Goal: Transaction & Acquisition: Obtain resource

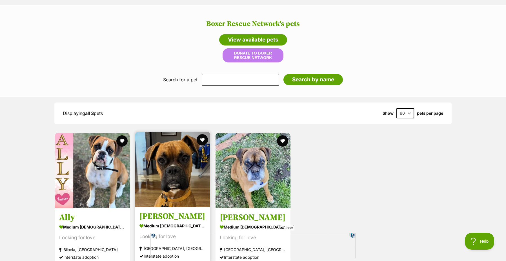
click at [171, 161] on img at bounding box center [172, 169] width 75 height 75
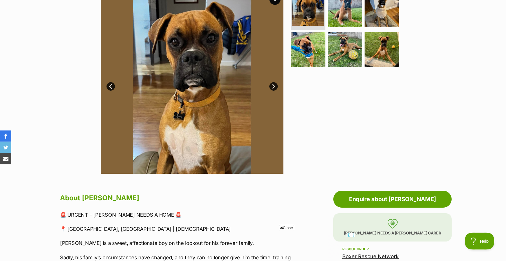
scroll to position [114, 0]
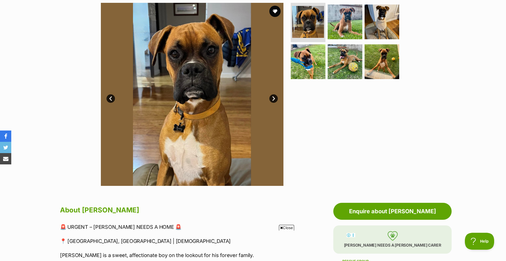
click at [188, 111] on img at bounding box center [192, 94] width 183 height 183
click at [271, 102] on link "Next" at bounding box center [274, 98] width 8 height 8
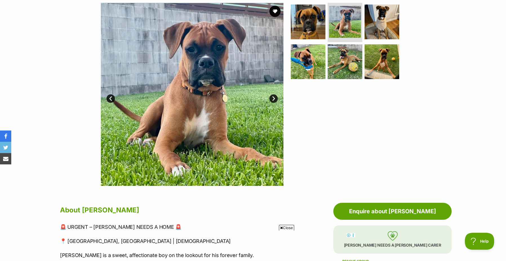
click at [271, 101] on link "Next" at bounding box center [274, 98] width 8 height 8
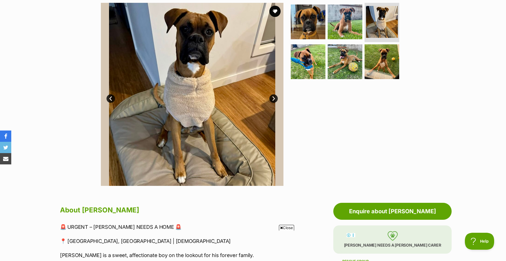
click at [270, 100] on link "Next" at bounding box center [274, 98] width 8 height 8
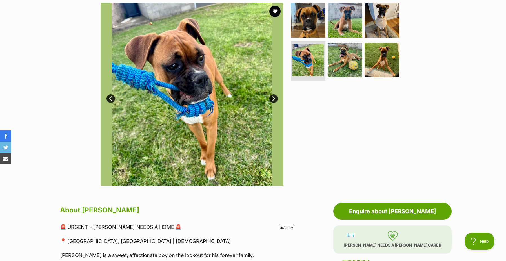
click at [270, 100] on img at bounding box center [192, 94] width 183 height 183
click at [275, 102] on link "Next" at bounding box center [274, 98] width 8 height 8
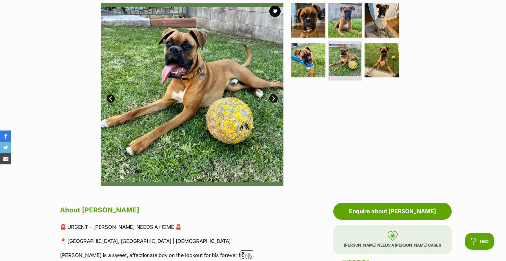
click at [275, 102] on link "Next" at bounding box center [274, 98] width 8 height 8
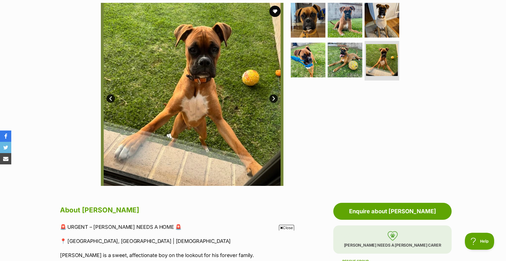
scroll to position [0, 0]
click at [272, 102] on link "Next" at bounding box center [274, 98] width 8 height 8
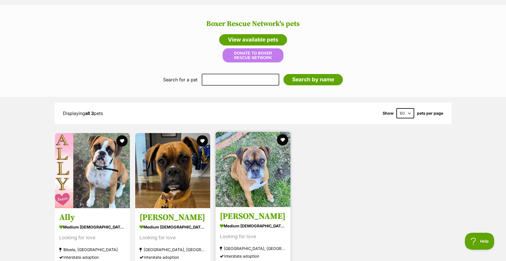
click at [255, 160] on img at bounding box center [253, 169] width 75 height 75
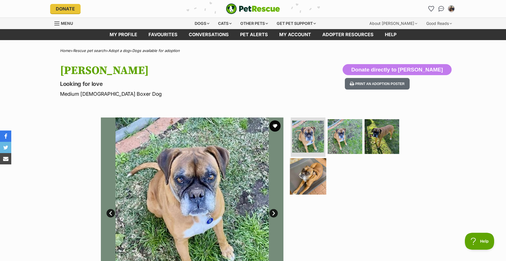
click at [305, 182] on img at bounding box center [308, 176] width 36 height 36
